Goal: Information Seeking & Learning: Learn about a topic

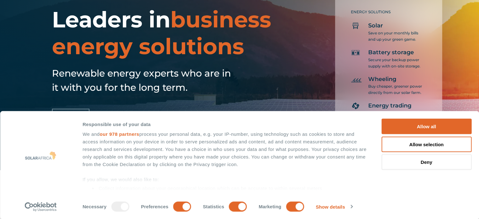
scroll to position [63, 0]
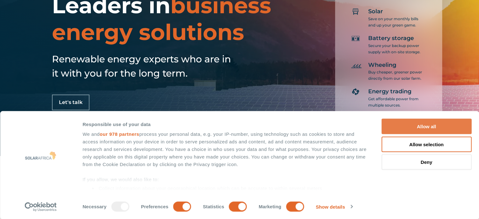
click at [430, 126] on button "Allow all" at bounding box center [426, 126] width 90 height 15
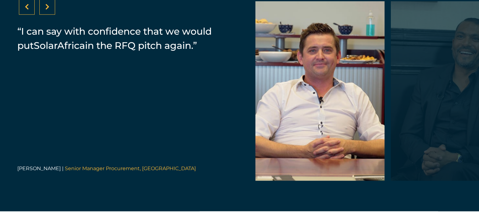
scroll to position [1323, 0]
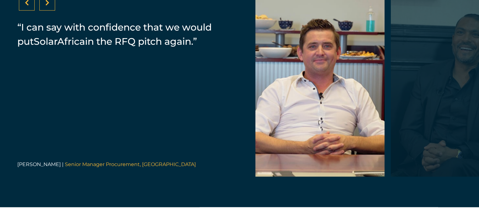
click at [51, 11] on div at bounding box center [47, 3] width 16 height 16
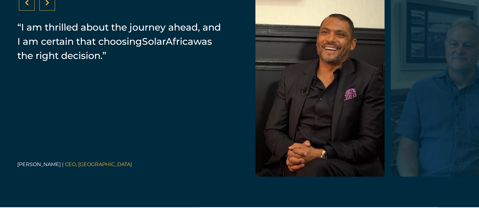
click at [51, 11] on div at bounding box center [47, 3] width 16 height 16
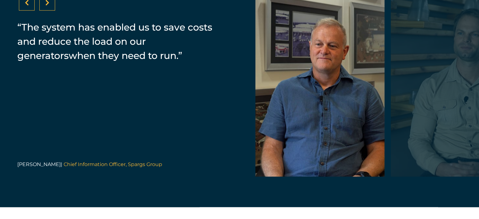
click at [51, 11] on div at bounding box center [47, 3] width 16 height 16
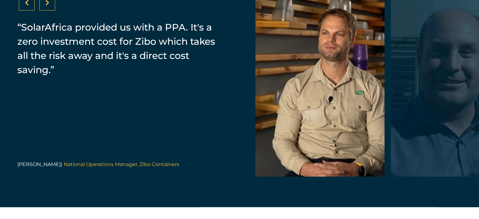
click at [51, 11] on div at bounding box center [47, 3] width 16 height 16
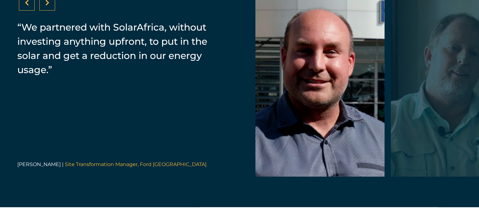
click at [51, 11] on div at bounding box center [47, 3] width 16 height 16
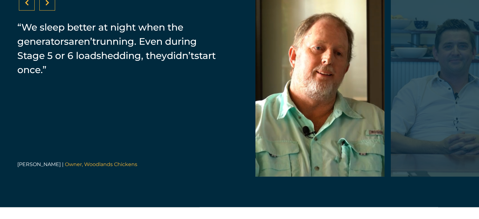
click at [51, 11] on div at bounding box center [47, 3] width 16 height 16
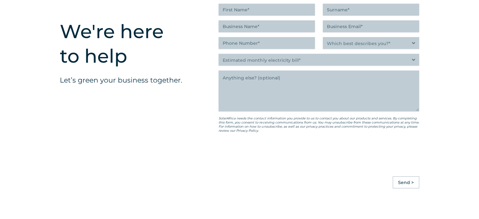
scroll to position [1763, 0]
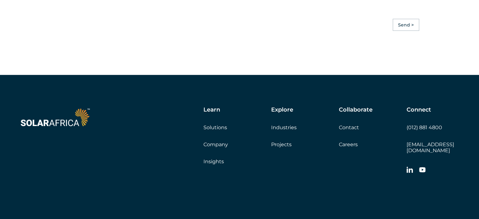
click at [213, 130] on link "Solutions" at bounding box center [215, 127] width 24 height 6
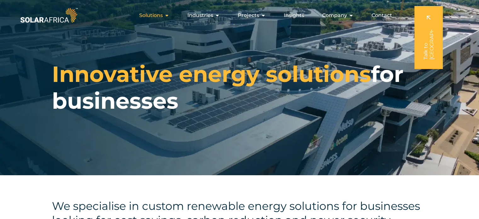
click at [169, 14] on icon "Menu" at bounding box center [166, 15] width 5 height 5
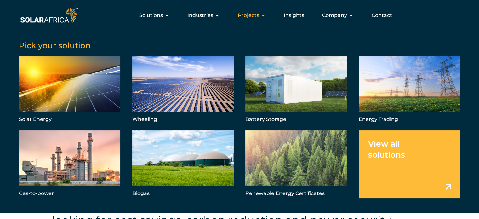
click at [266, 16] on icon "Menu" at bounding box center [263, 15] width 5 height 5
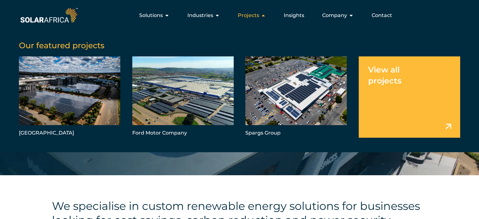
click at [266, 16] on icon "Menu" at bounding box center [263, 15] width 5 height 5
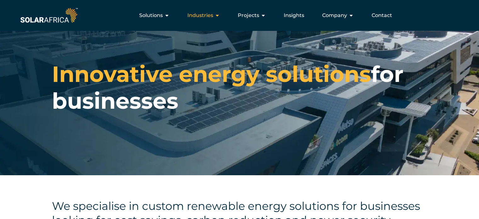
click at [219, 15] on icon "Menu" at bounding box center [217, 15] width 5 height 5
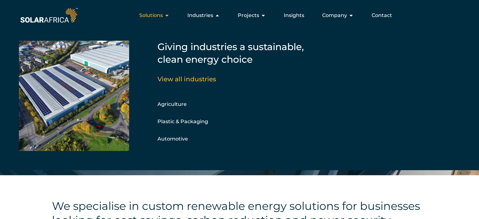
click at [164, 14] on div "Solutions Close Solutions Open Solutions" at bounding box center [154, 15] width 40 height 13
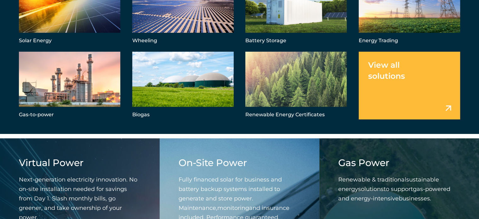
scroll to position [126, 0]
